Goal: Navigation & Orientation: Find specific page/section

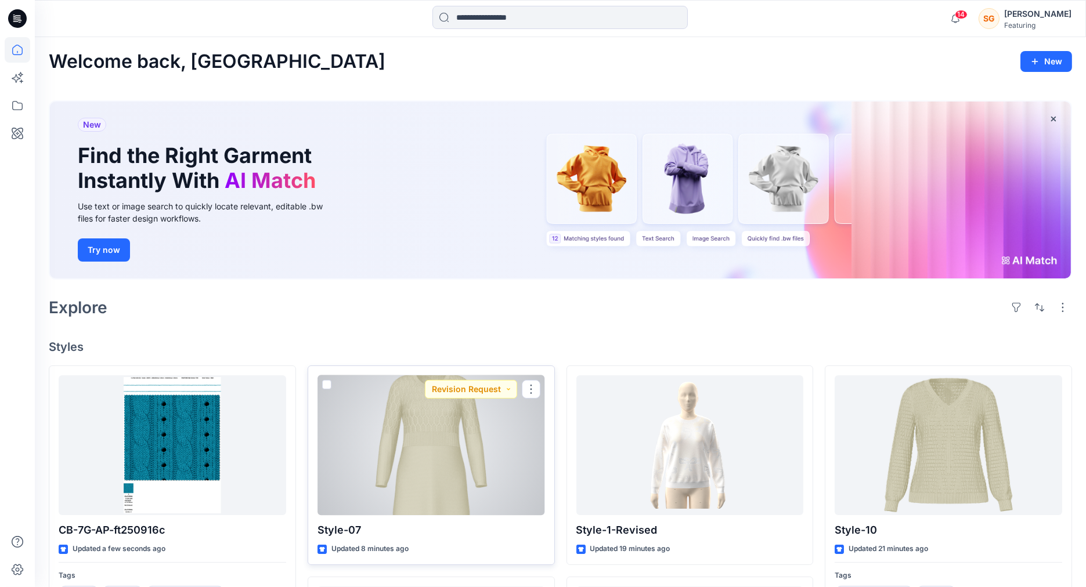
click at [456, 481] on div at bounding box center [431, 446] width 228 height 140
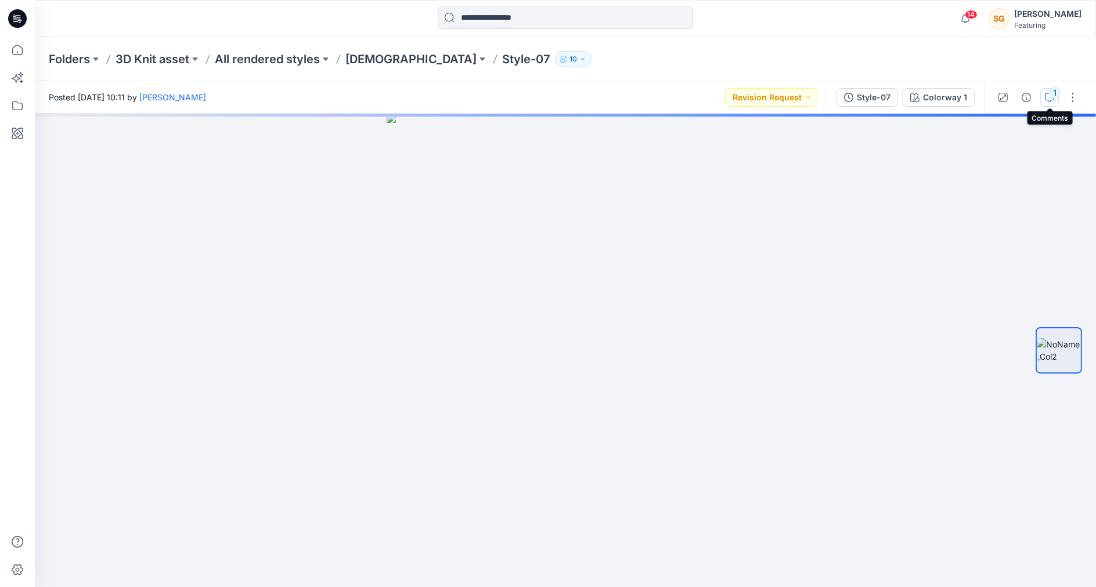
click at [1054, 88] on div "1" at bounding box center [1055, 93] width 12 height 12
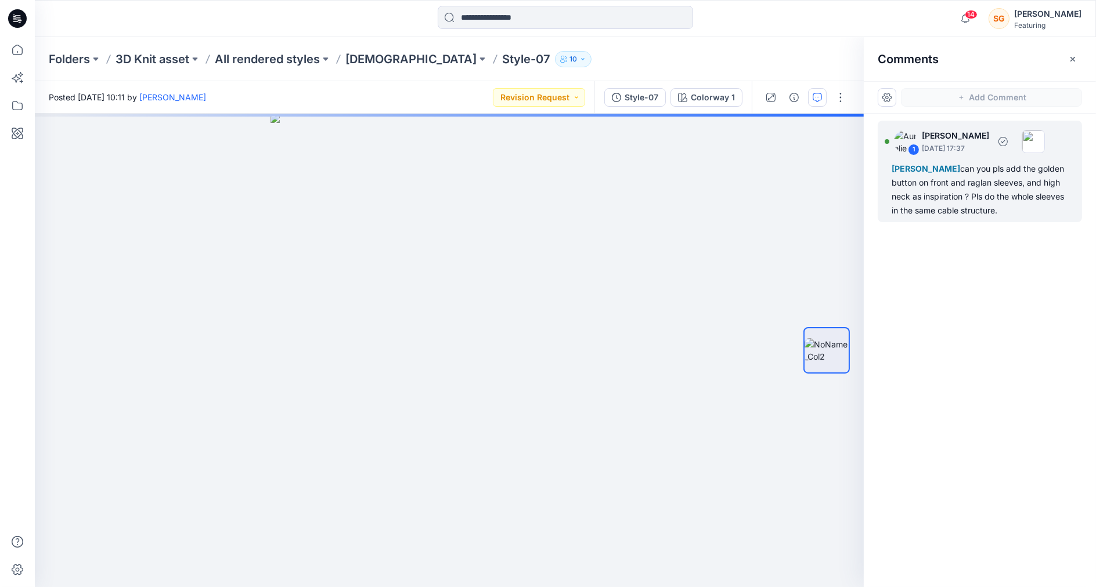
click at [1045, 137] on img at bounding box center [1033, 141] width 23 height 23
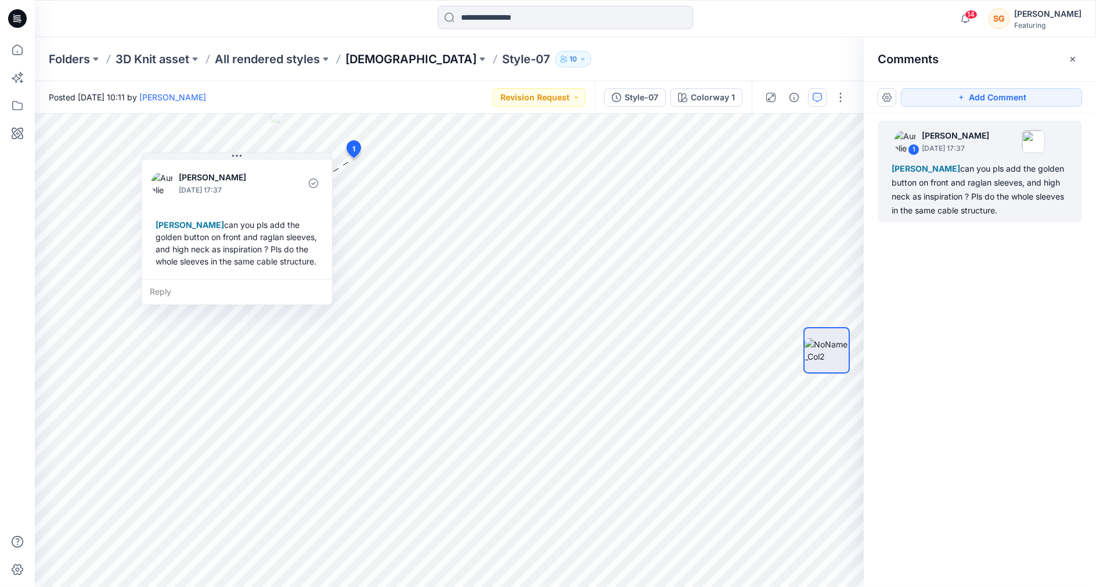
click at [369, 51] on p "[DEMOGRAPHIC_DATA]" at bounding box center [410, 59] width 131 height 16
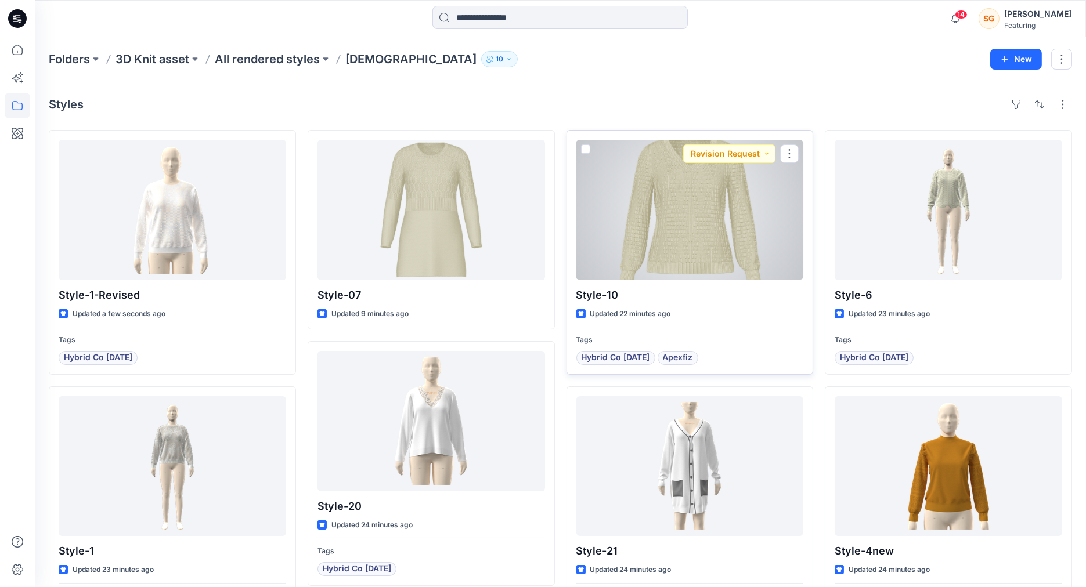
click at [751, 194] on div at bounding box center [690, 210] width 228 height 140
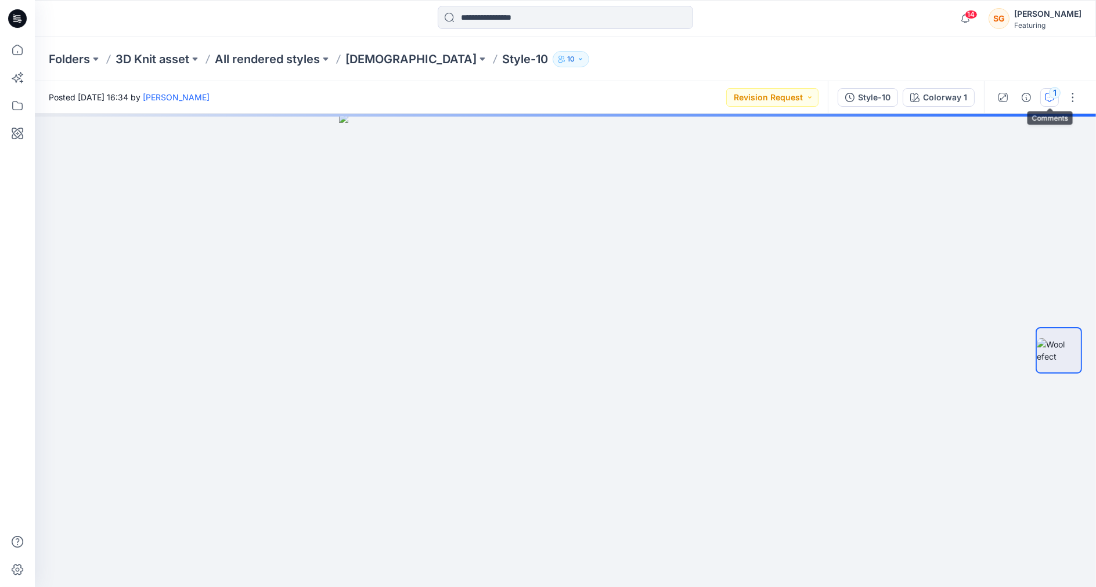
click at [1056, 87] on div "1" at bounding box center [1055, 93] width 12 height 12
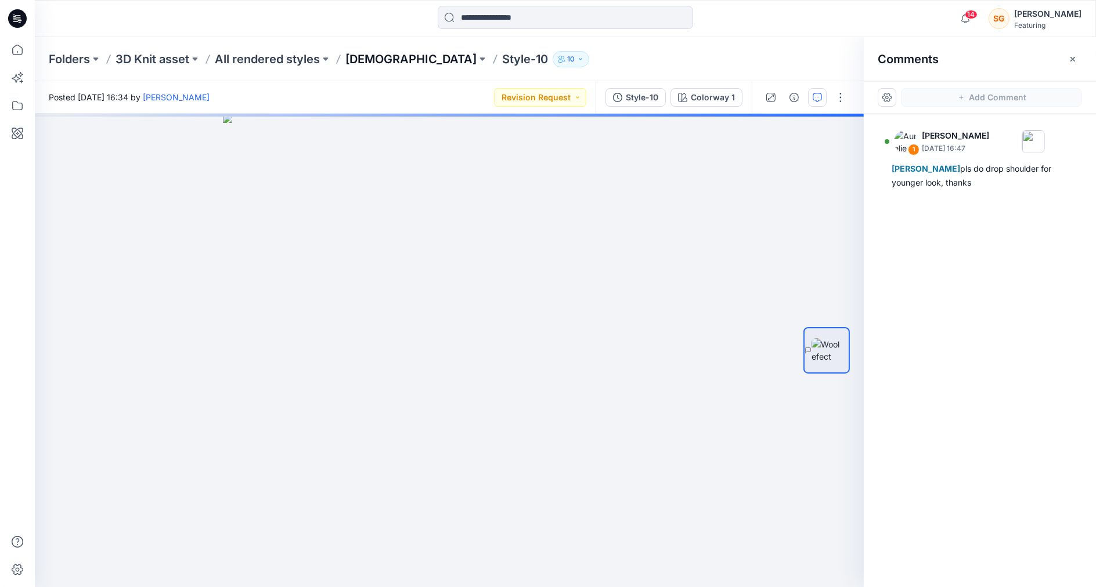
click at [374, 53] on p "[DEMOGRAPHIC_DATA]" at bounding box center [410, 59] width 131 height 16
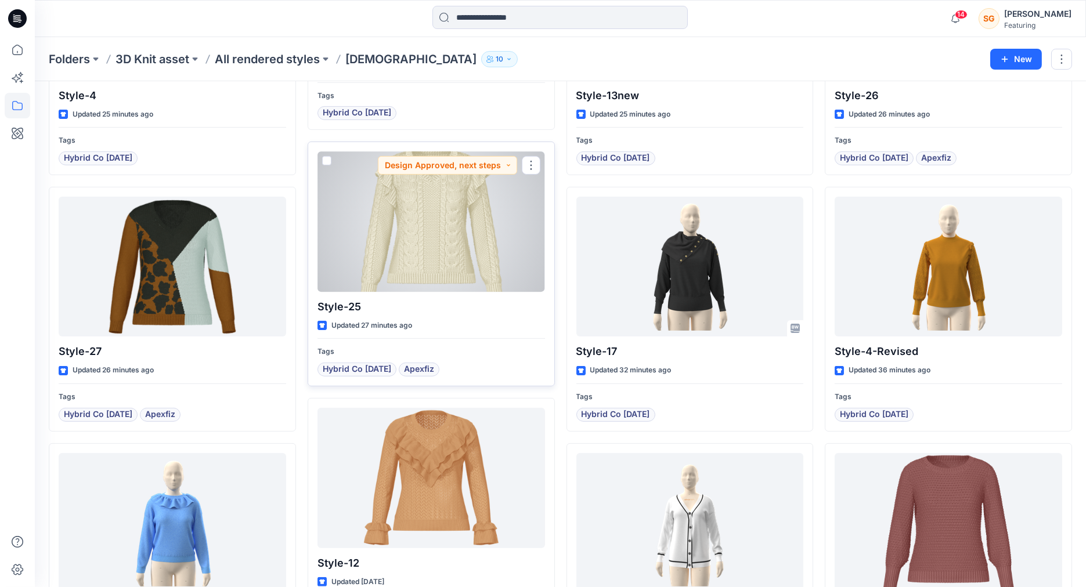
scroll to position [741, 0]
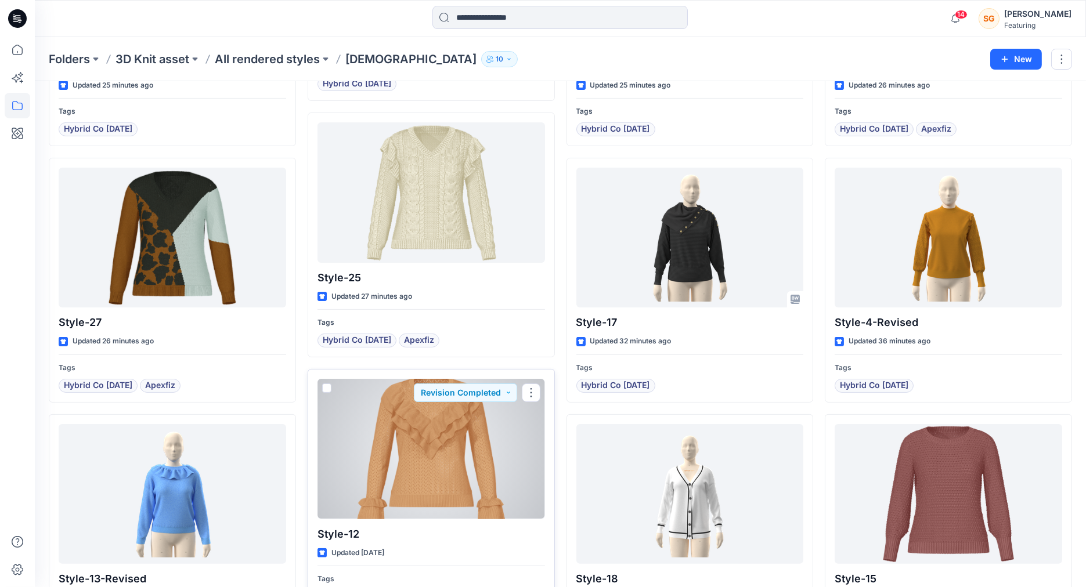
click at [413, 447] on div at bounding box center [431, 449] width 228 height 140
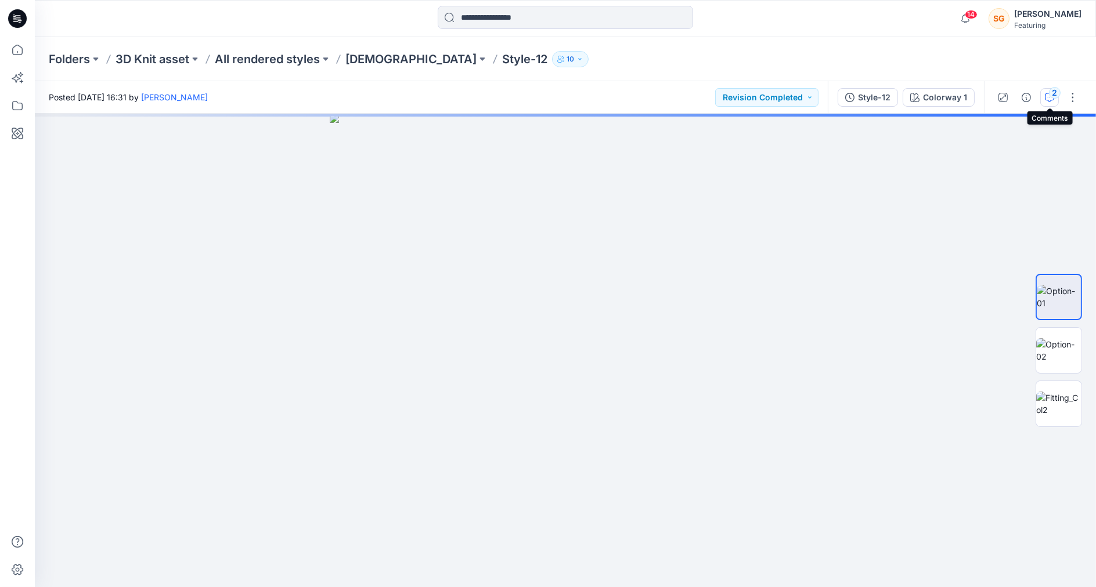
click at [1053, 91] on div "2" at bounding box center [1055, 93] width 12 height 12
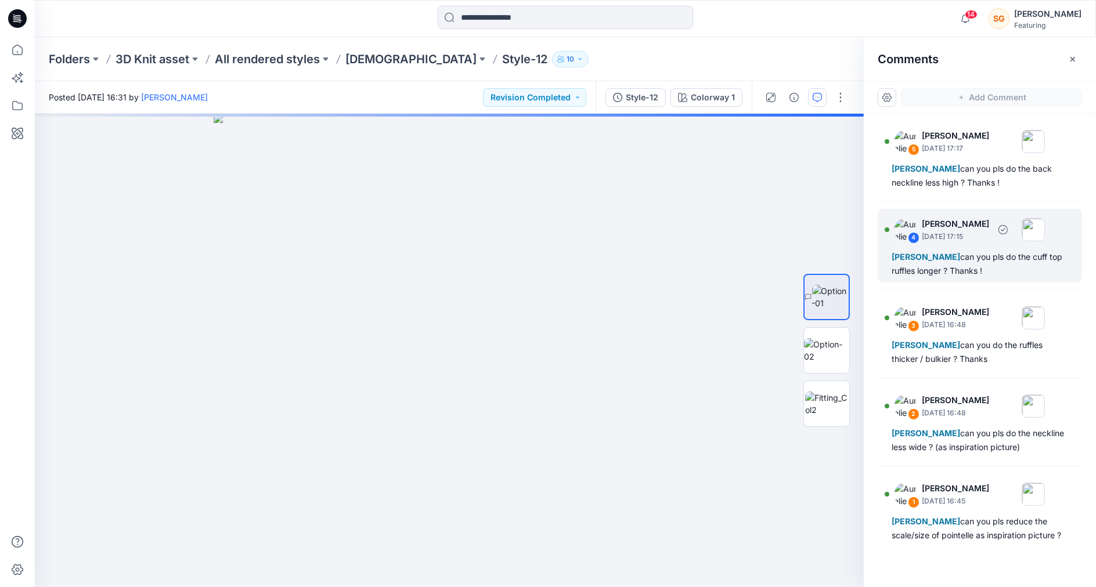
click at [1045, 230] on img at bounding box center [1033, 229] width 23 height 23
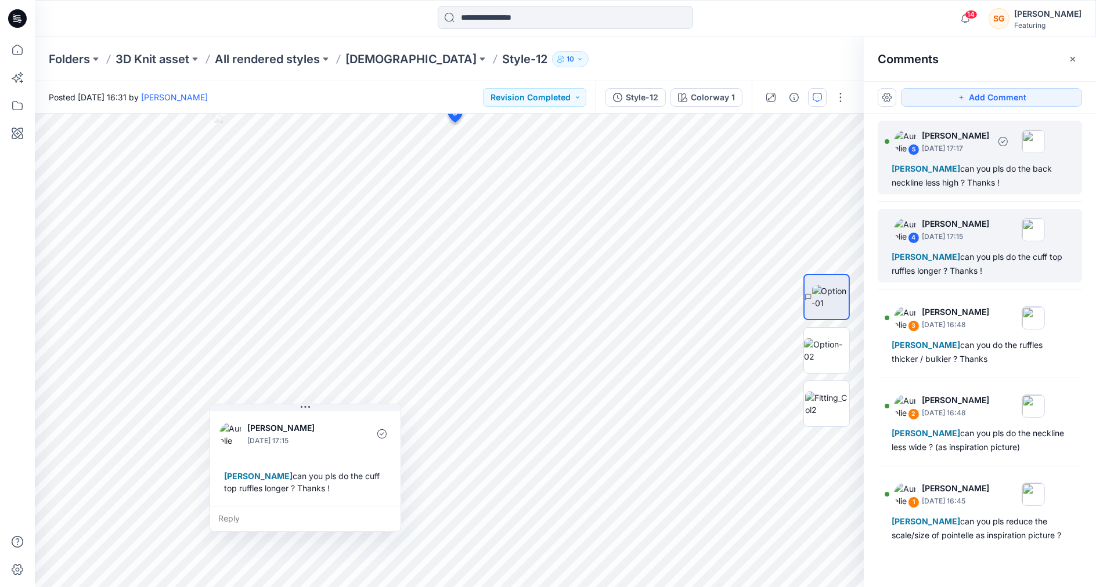
click at [1045, 137] on img at bounding box center [1033, 141] width 23 height 23
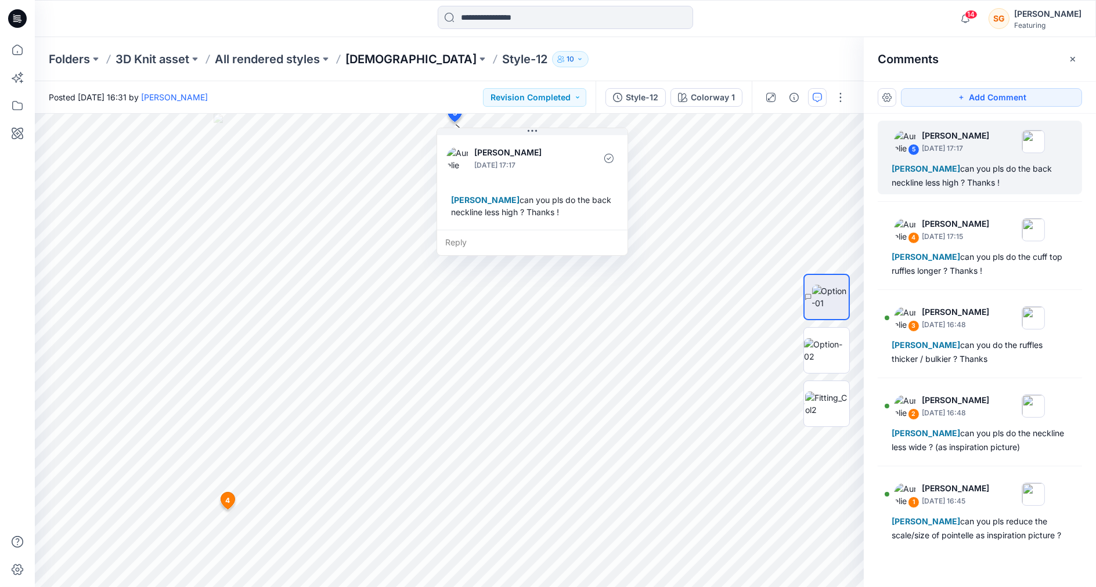
click at [353, 61] on p "[DEMOGRAPHIC_DATA]" at bounding box center [410, 59] width 131 height 16
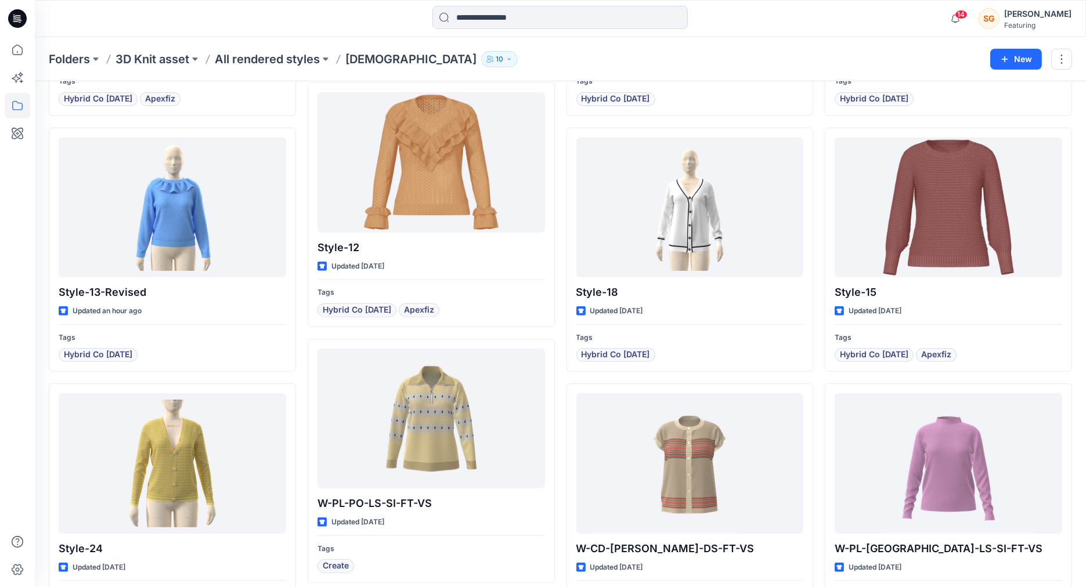
scroll to position [1031, 0]
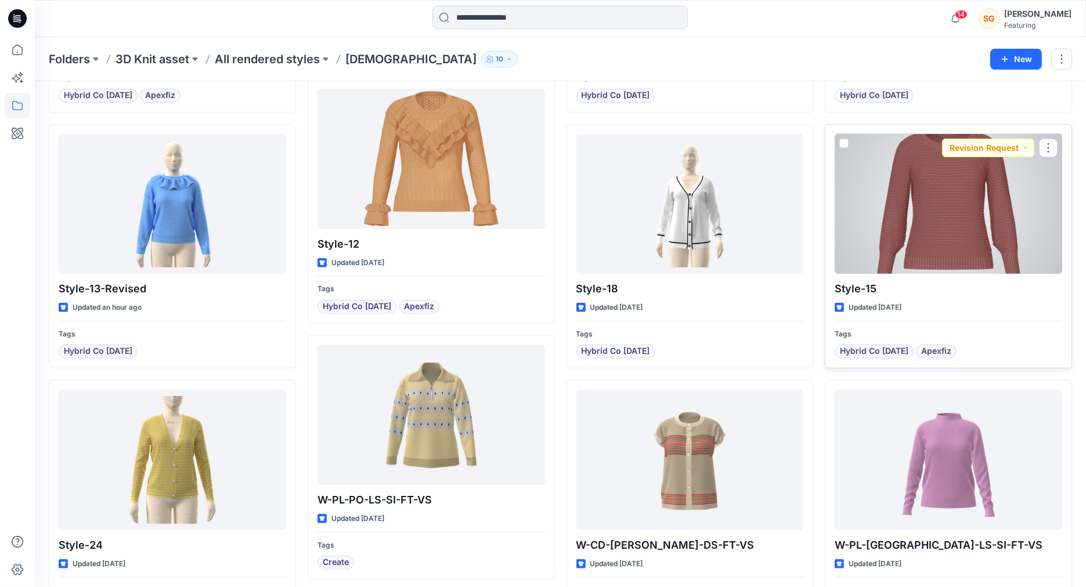
click at [981, 229] on div at bounding box center [949, 204] width 228 height 140
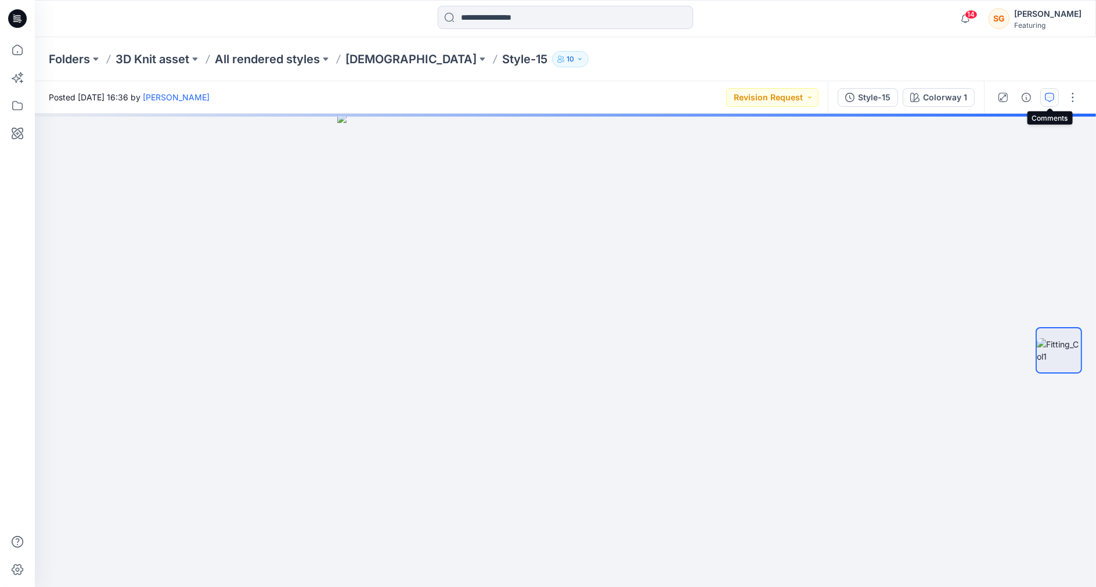
click at [1048, 93] on icon "button" at bounding box center [1049, 97] width 9 height 9
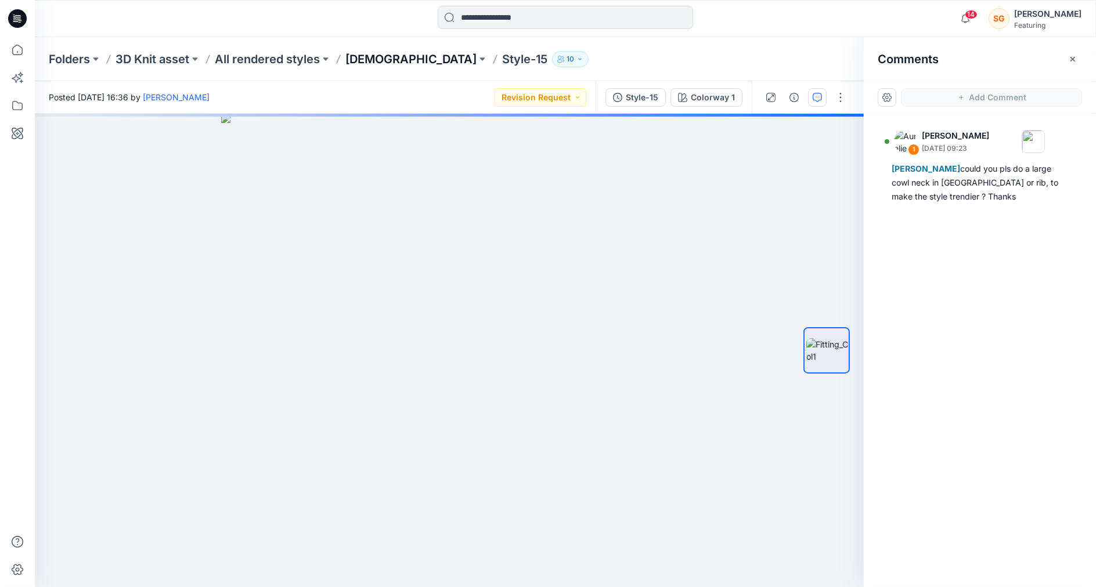
click at [364, 64] on p "[DEMOGRAPHIC_DATA]" at bounding box center [410, 59] width 131 height 16
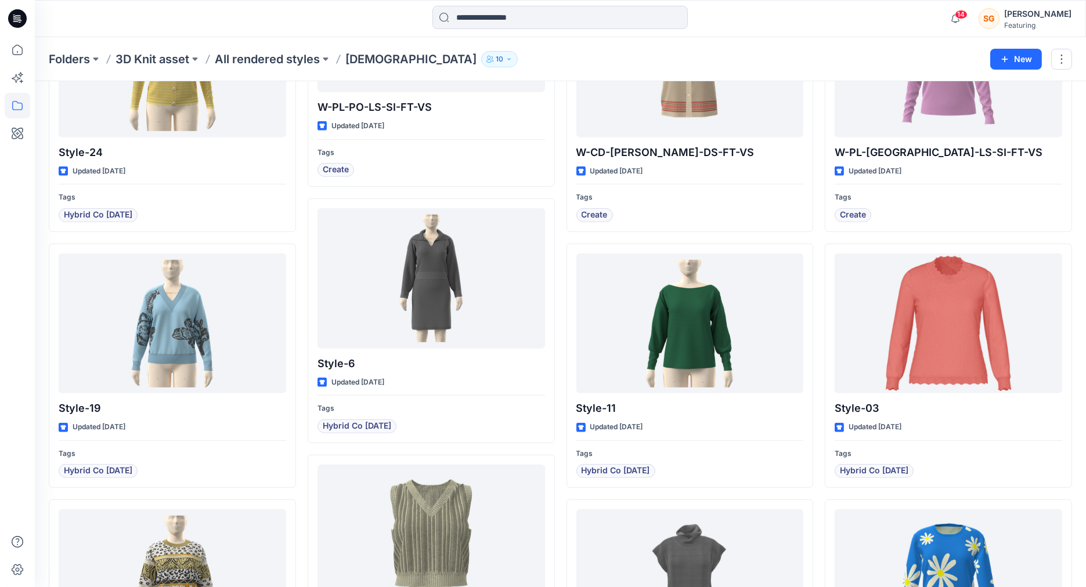
scroll to position [1419, 0]
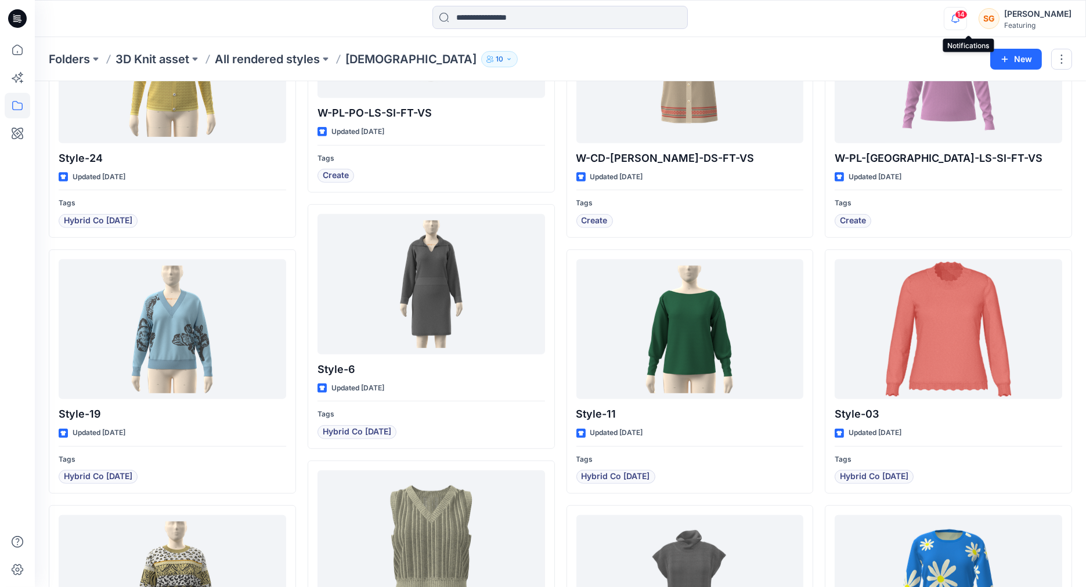
click at [966, 18] on icon "button" at bounding box center [955, 18] width 22 height 23
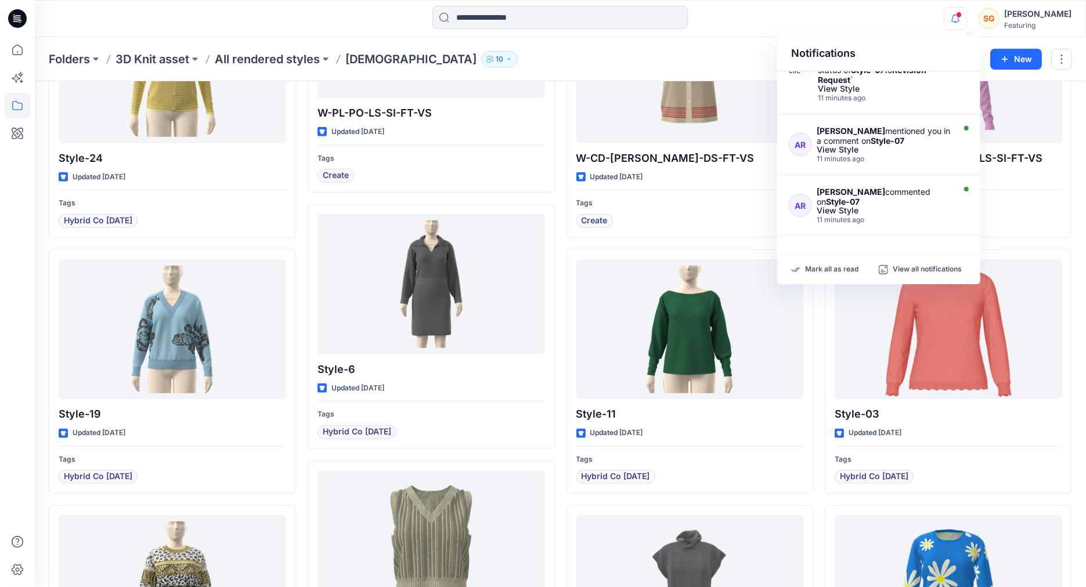
scroll to position [129, 0]
